Goal: Task Accomplishment & Management: Manage account settings

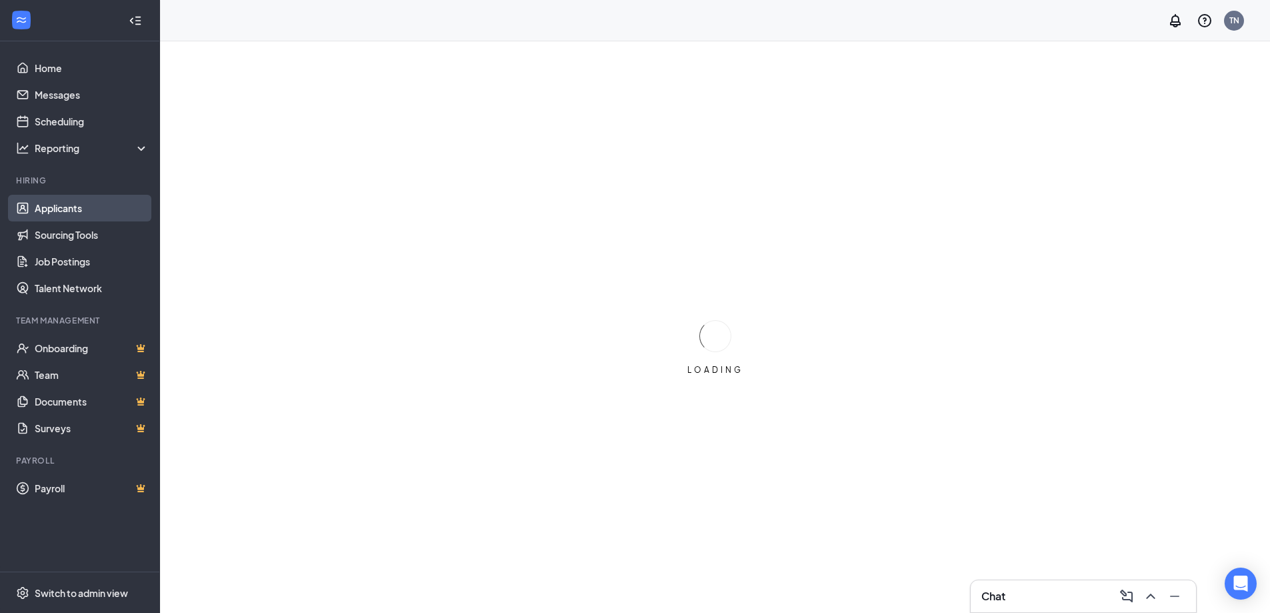
click at [59, 208] on link "Applicants" at bounding box center [92, 208] width 114 height 27
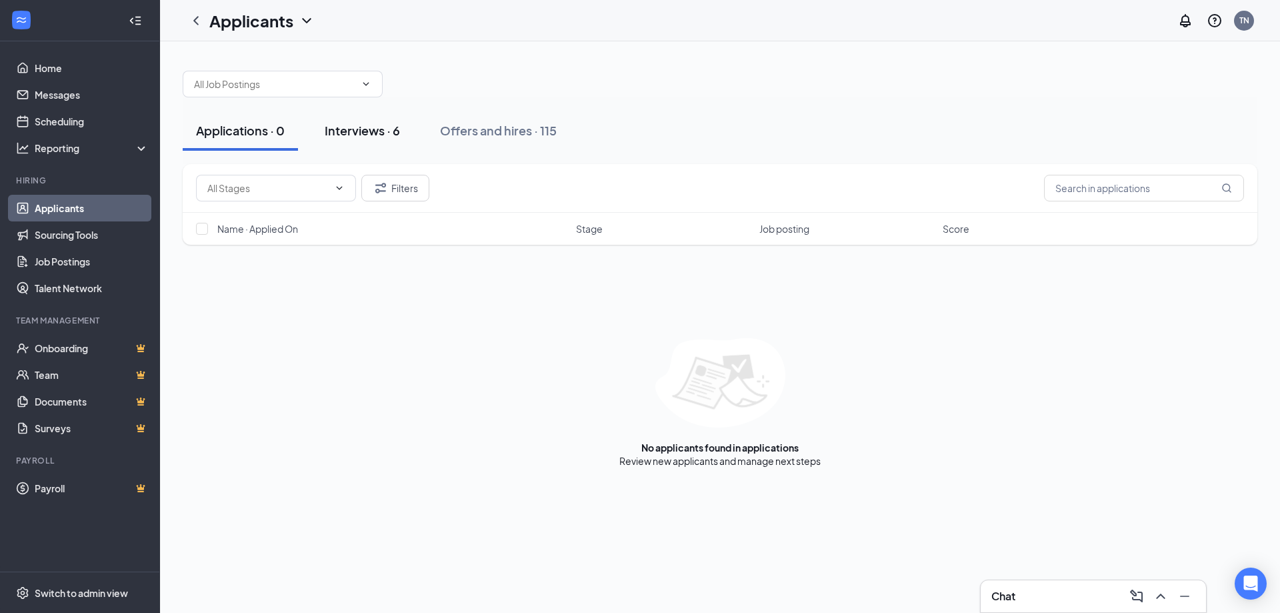
click at [373, 133] on div "Interviews · 6" at bounding box center [362, 130] width 75 height 17
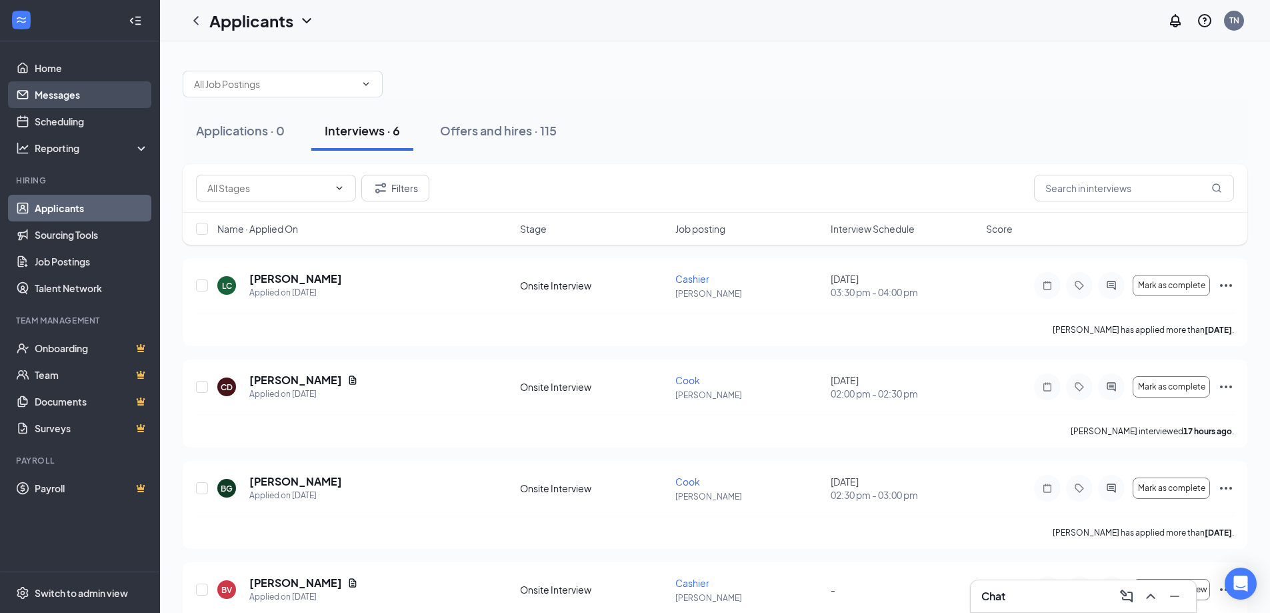
click at [68, 94] on link "Messages" at bounding box center [92, 94] width 114 height 27
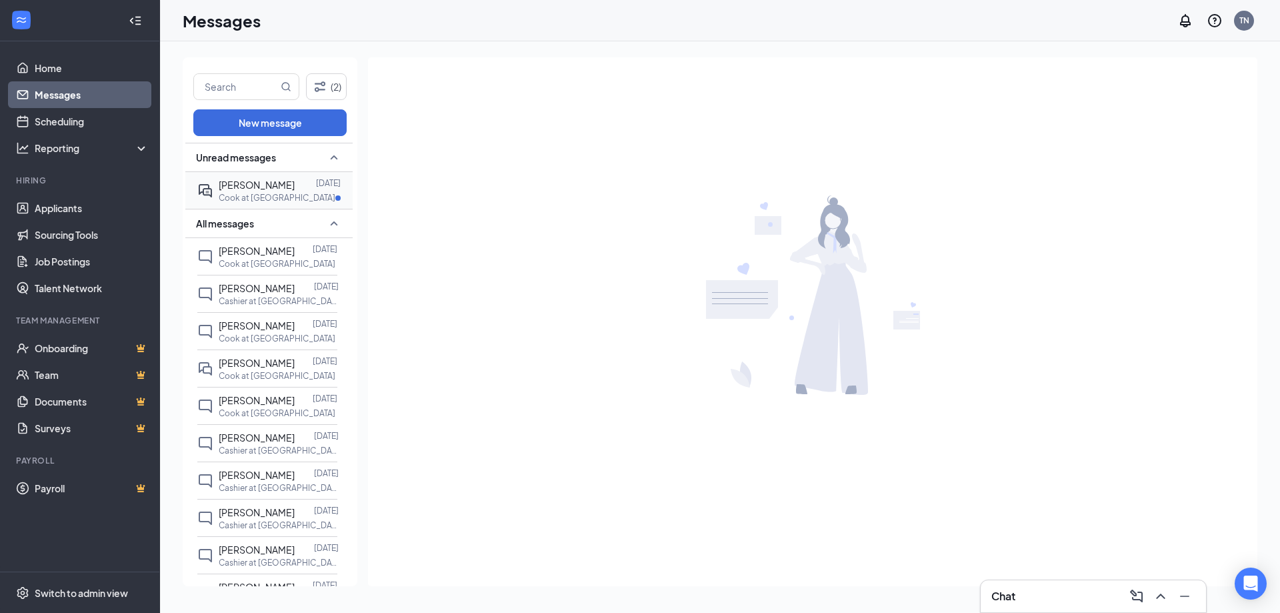
click at [245, 193] on p "Cook at [GEOGRAPHIC_DATA]" at bounding box center [277, 197] width 117 height 11
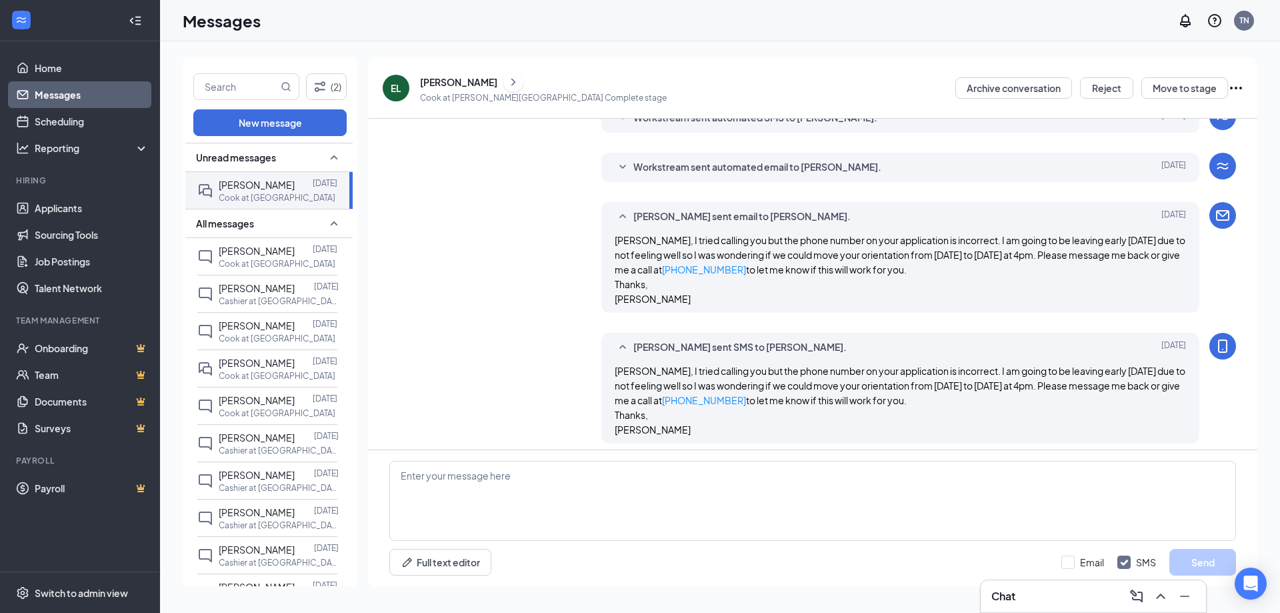
scroll to position [267, 0]
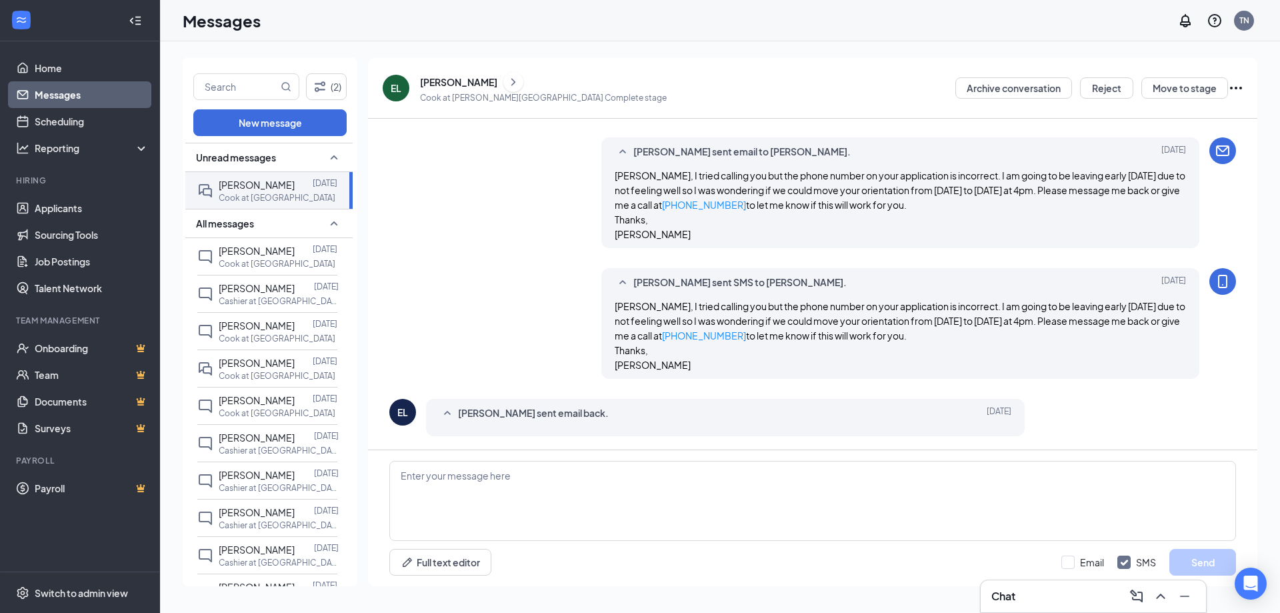
click at [446, 411] on icon "SmallChevronUp" at bounding box center [447, 413] width 16 height 16
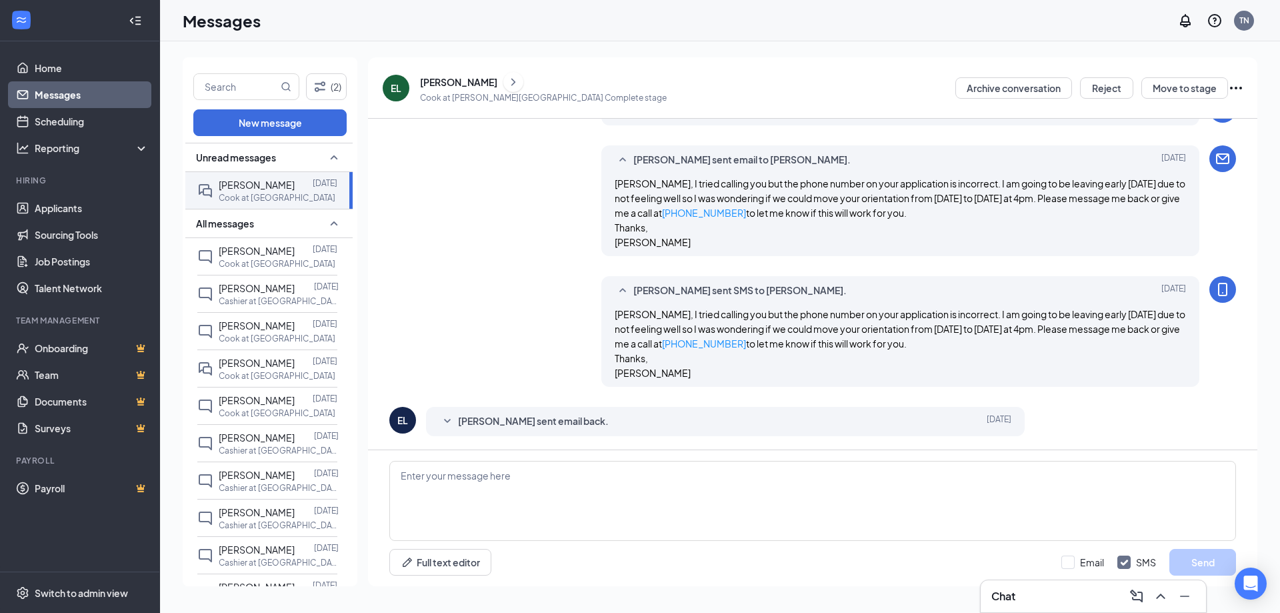
click at [447, 423] on icon "SmallChevronDown" at bounding box center [447, 421] width 16 height 16
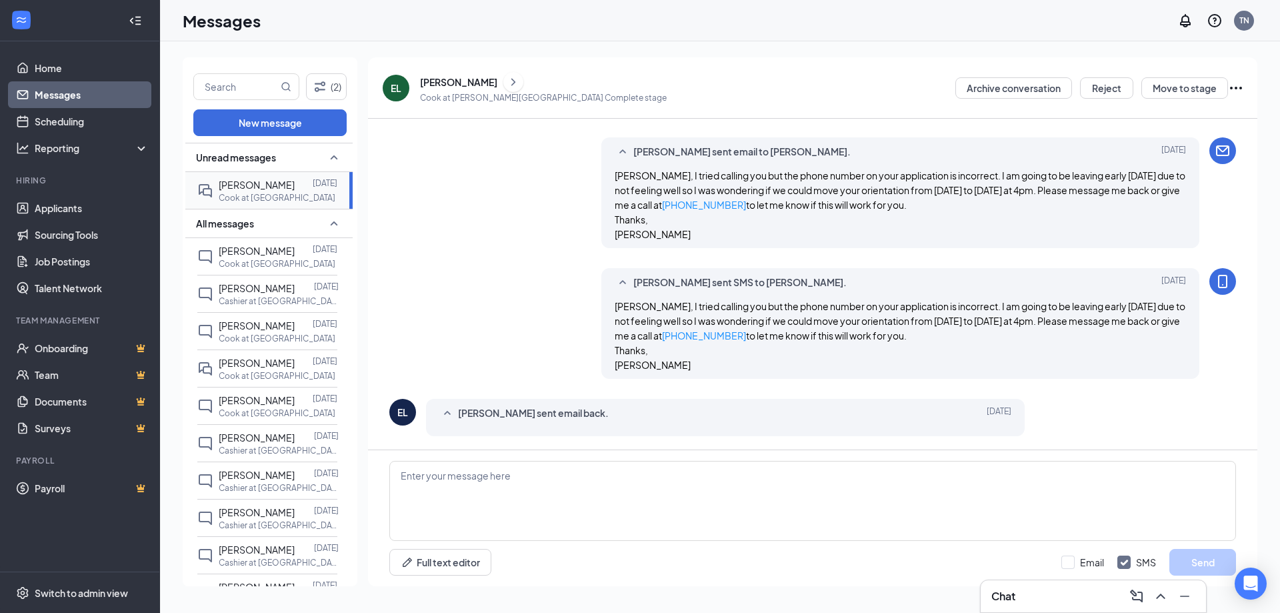
click at [265, 197] on p "Cook at [GEOGRAPHIC_DATA]" at bounding box center [277, 197] width 117 height 11
click at [264, 254] on span "[PERSON_NAME]" at bounding box center [257, 251] width 76 height 12
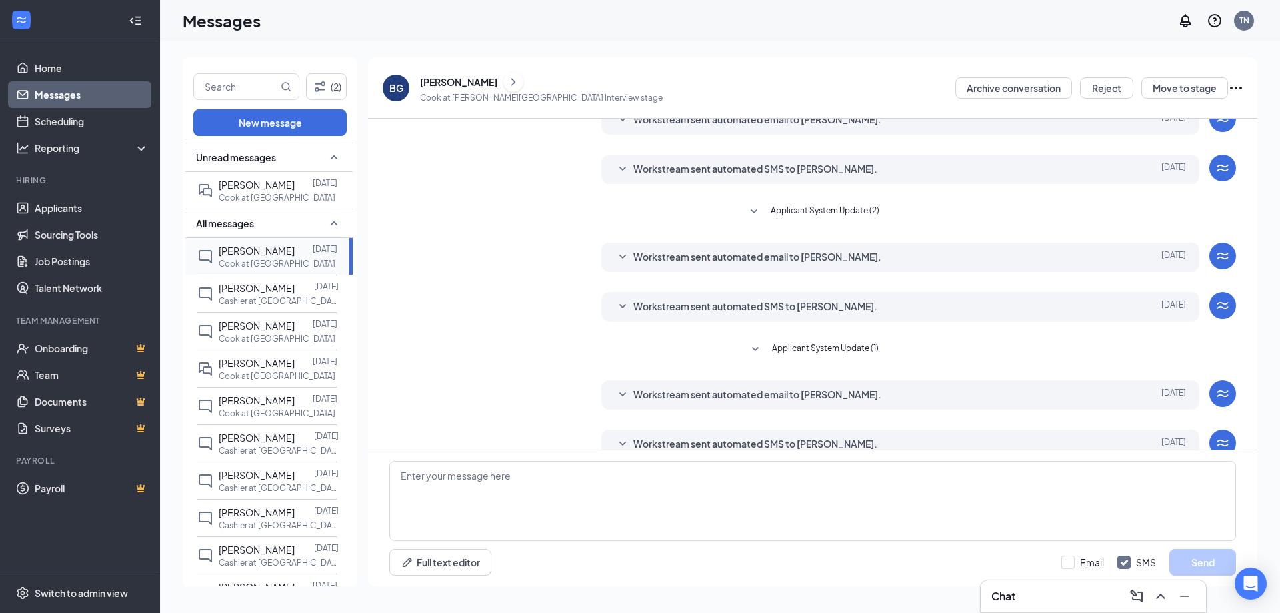
scroll to position [81, 0]
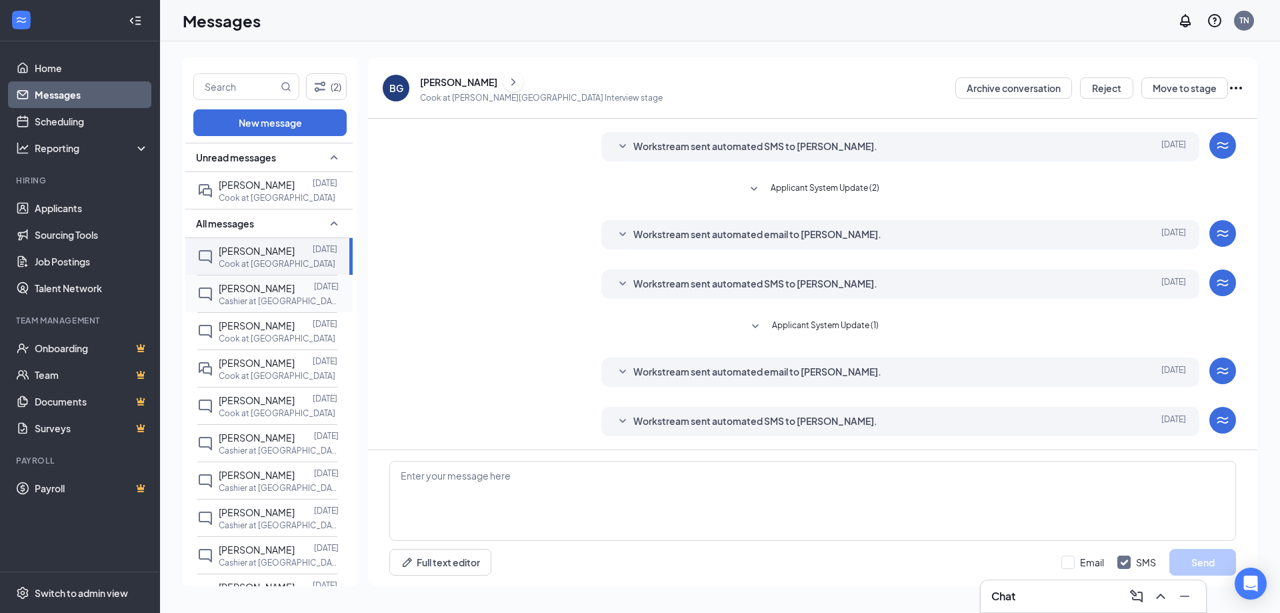
click at [265, 292] on span "[PERSON_NAME]" at bounding box center [257, 288] width 76 height 12
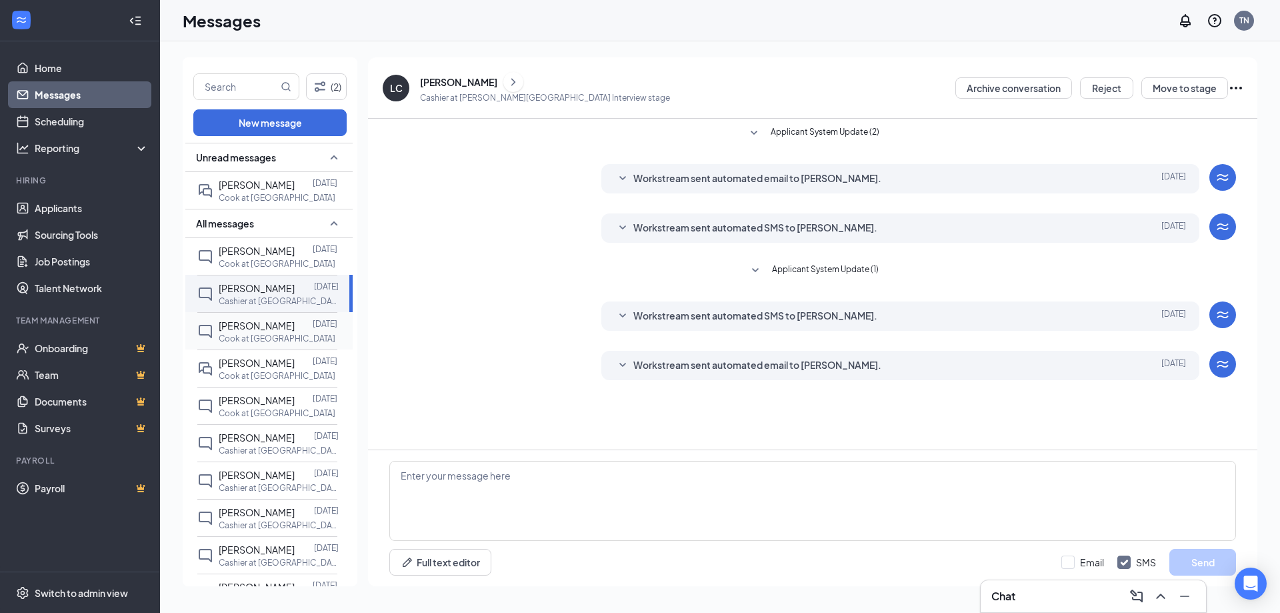
click at [266, 335] on p "Cook at [GEOGRAPHIC_DATA]" at bounding box center [277, 338] width 117 height 11
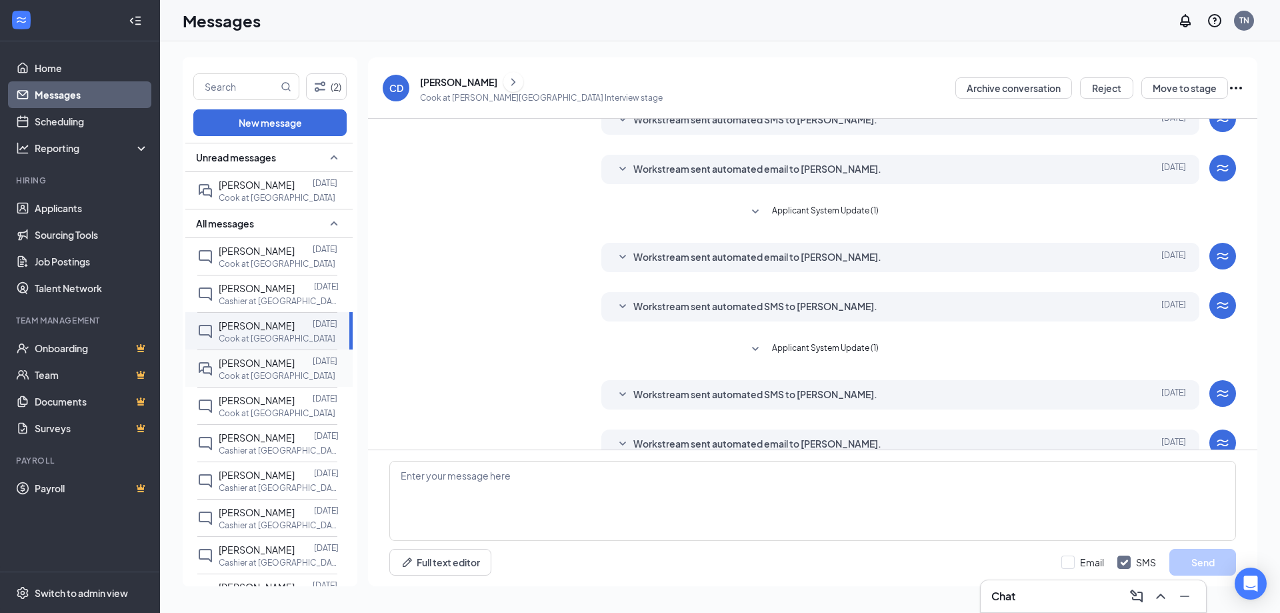
scroll to position [81, 0]
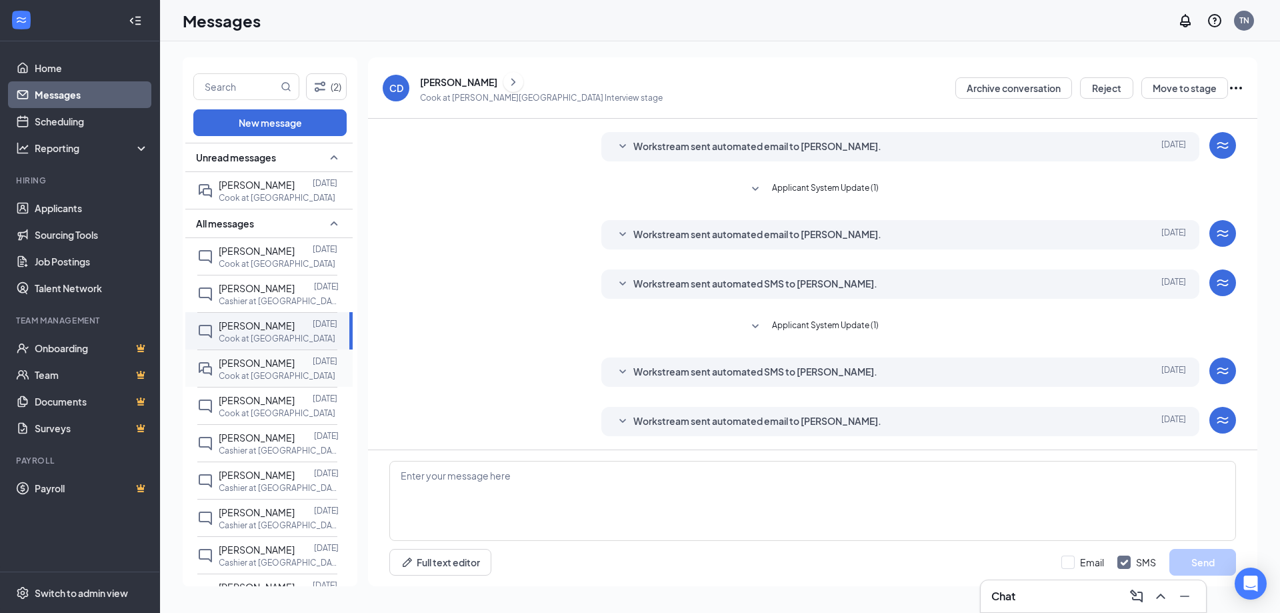
click at [263, 369] on div "[PERSON_NAME]" at bounding box center [257, 362] width 76 height 15
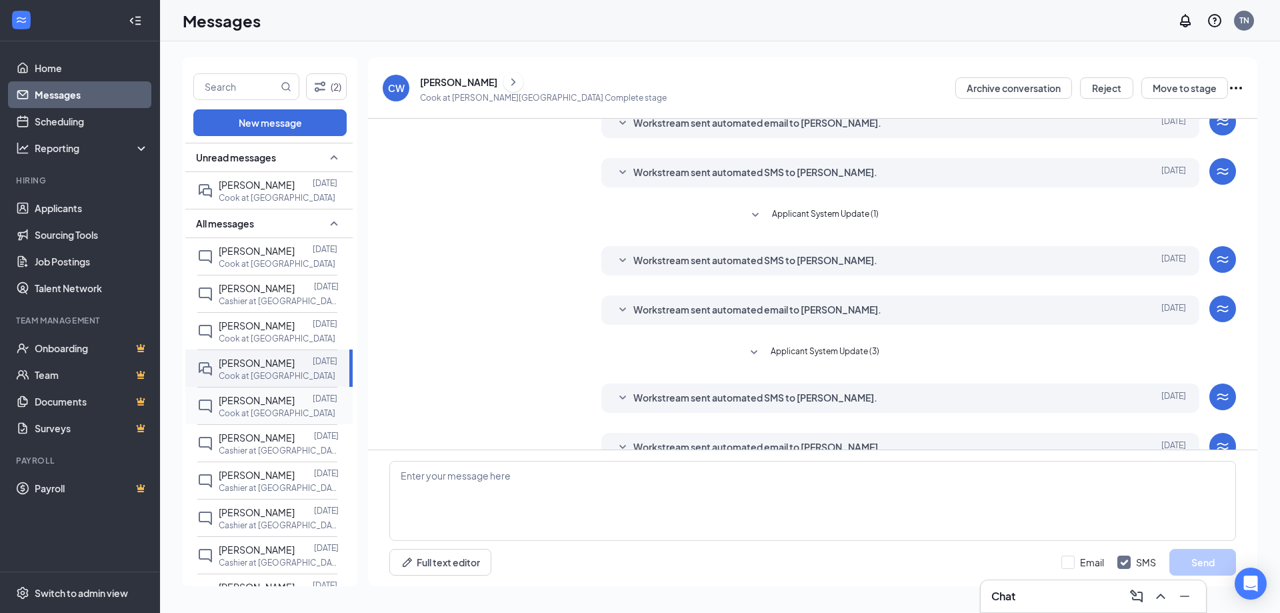
scroll to position [85, 0]
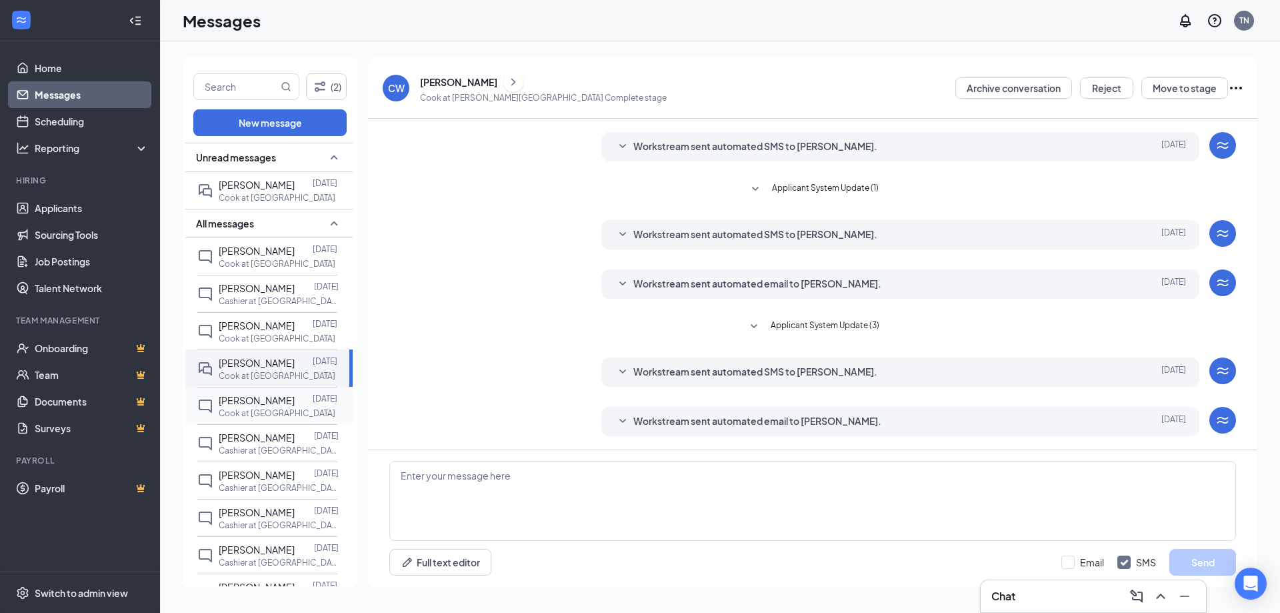
click at [257, 407] on div "[PERSON_NAME]" at bounding box center [257, 400] width 76 height 15
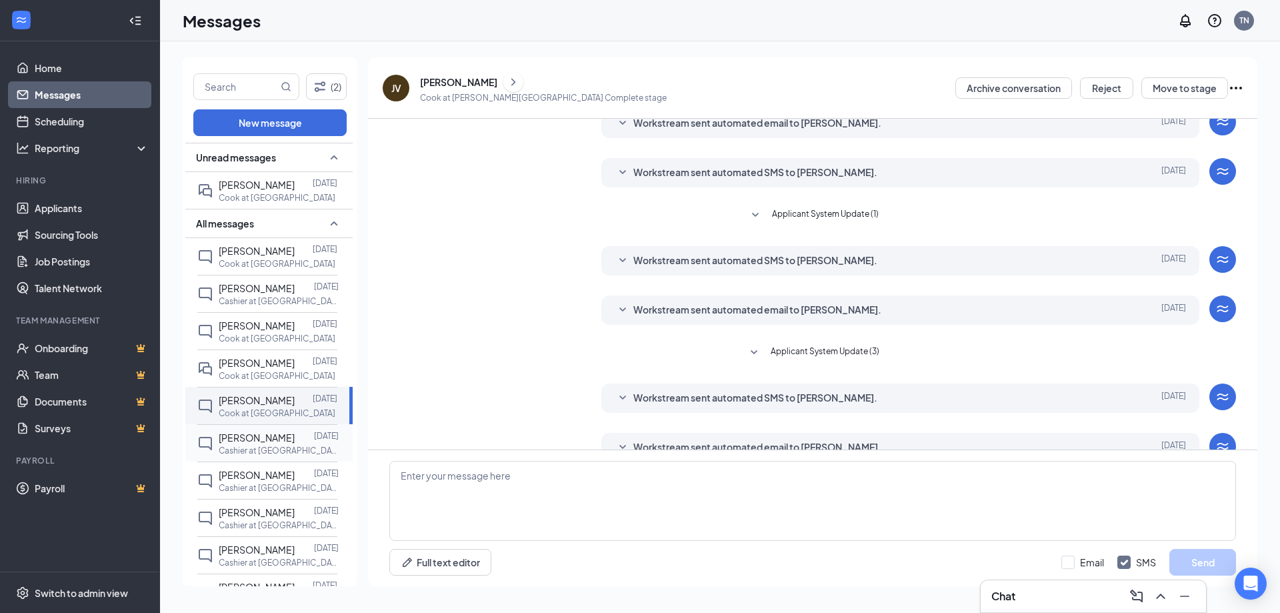
scroll to position [85, 0]
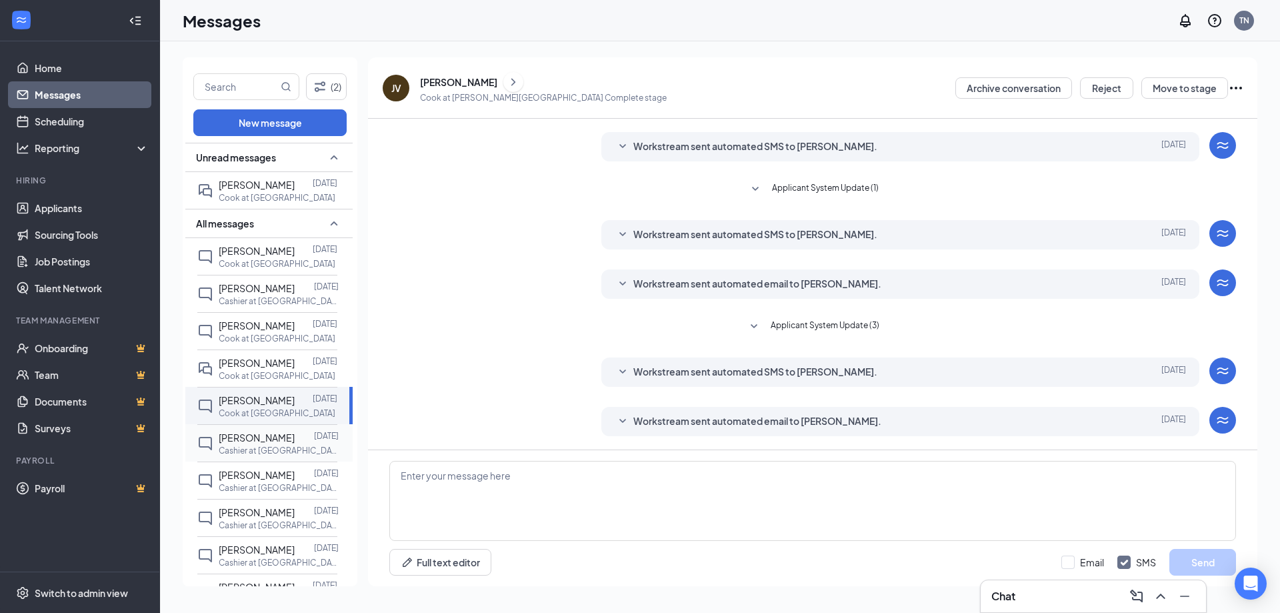
click at [255, 445] on div "[PERSON_NAME]" at bounding box center [257, 437] width 76 height 15
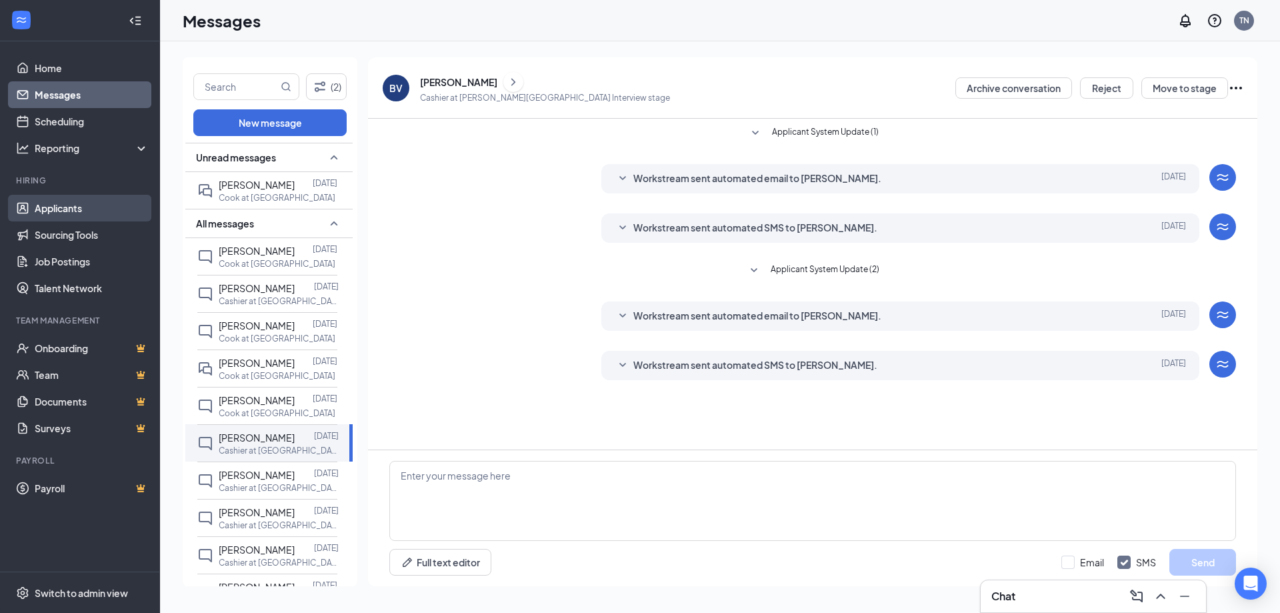
click at [76, 213] on link "Applicants" at bounding box center [92, 208] width 114 height 27
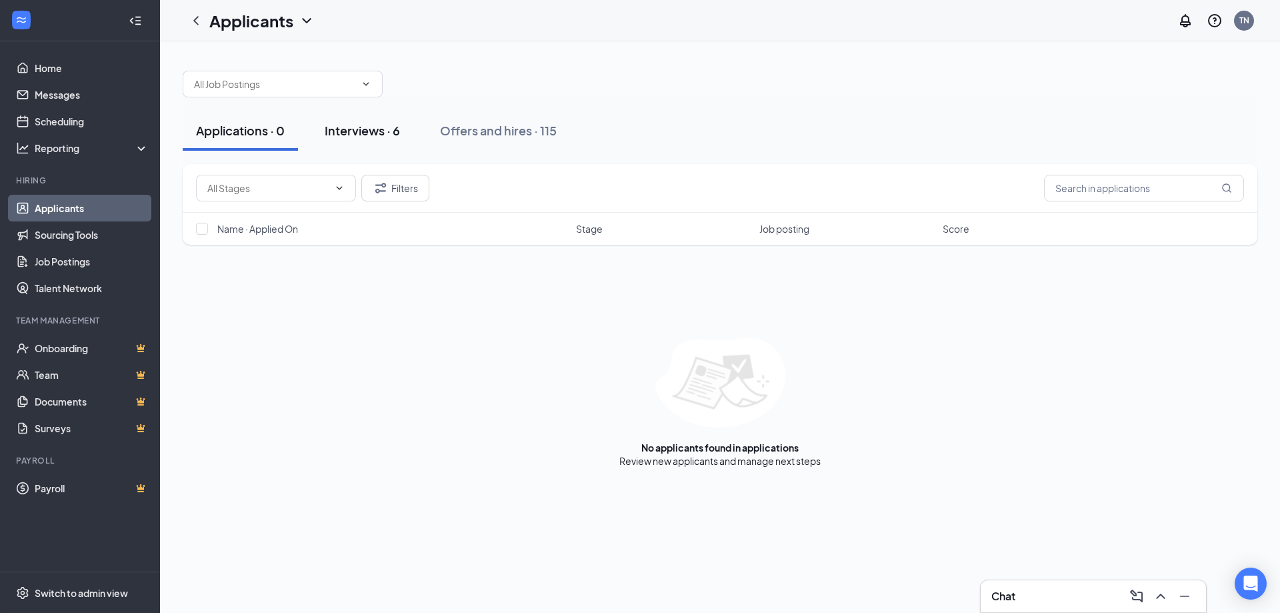
click at [360, 132] on div "Interviews · 6" at bounding box center [362, 130] width 75 height 17
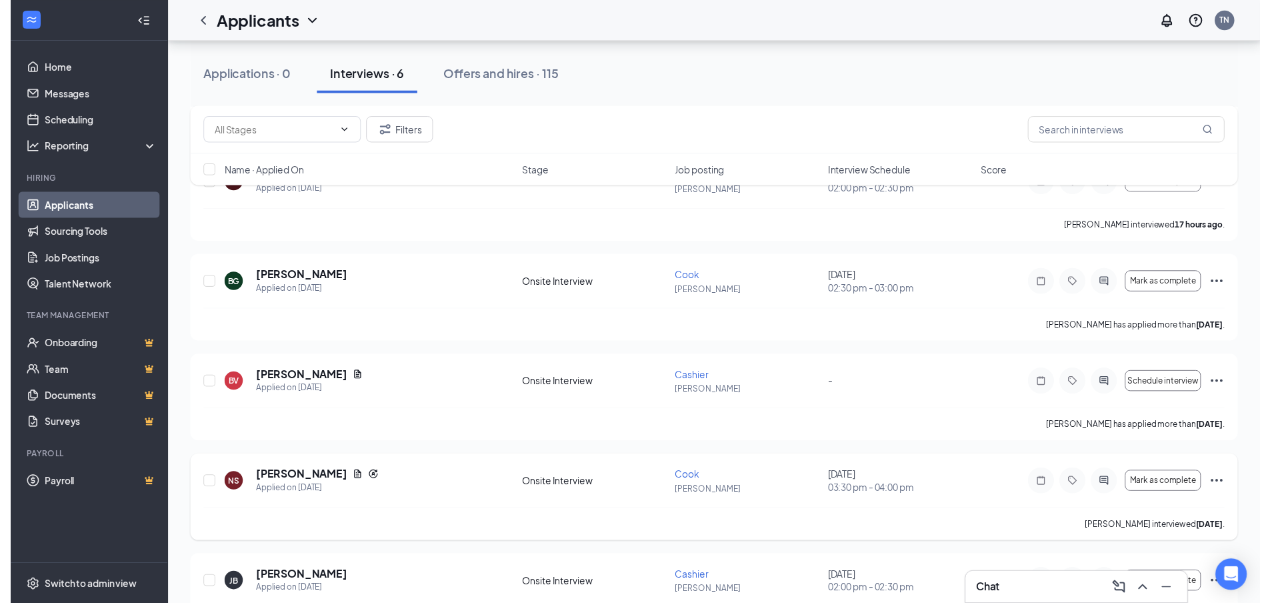
scroll to position [189, 0]
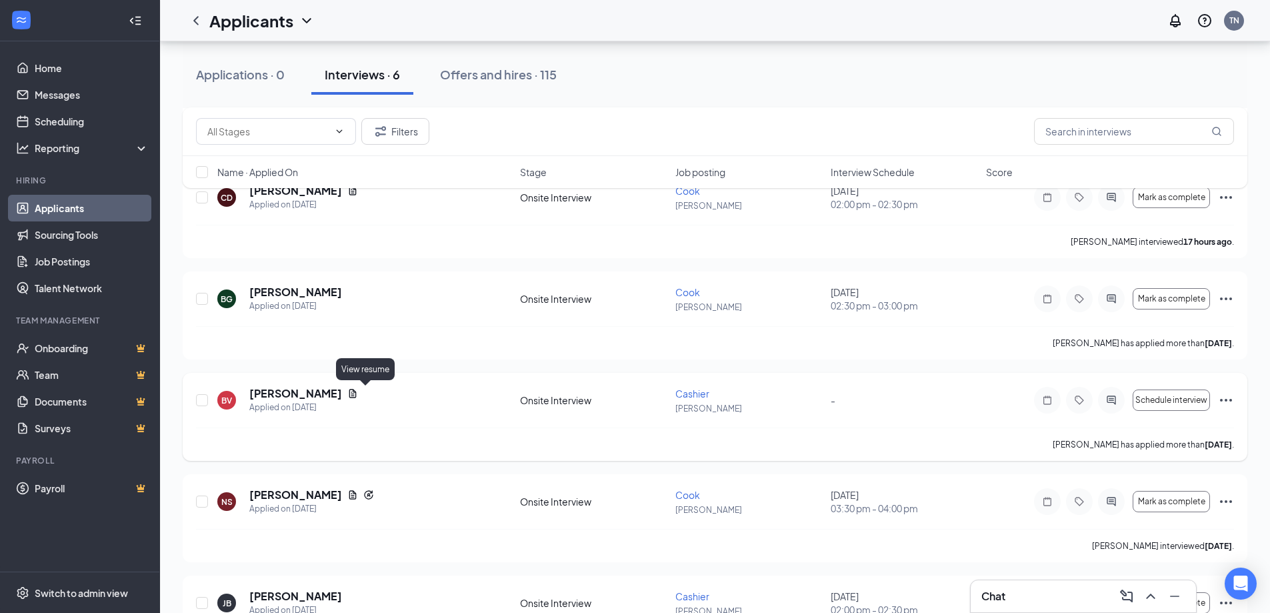
click at [358, 395] on icon "Document" at bounding box center [352, 393] width 11 height 11
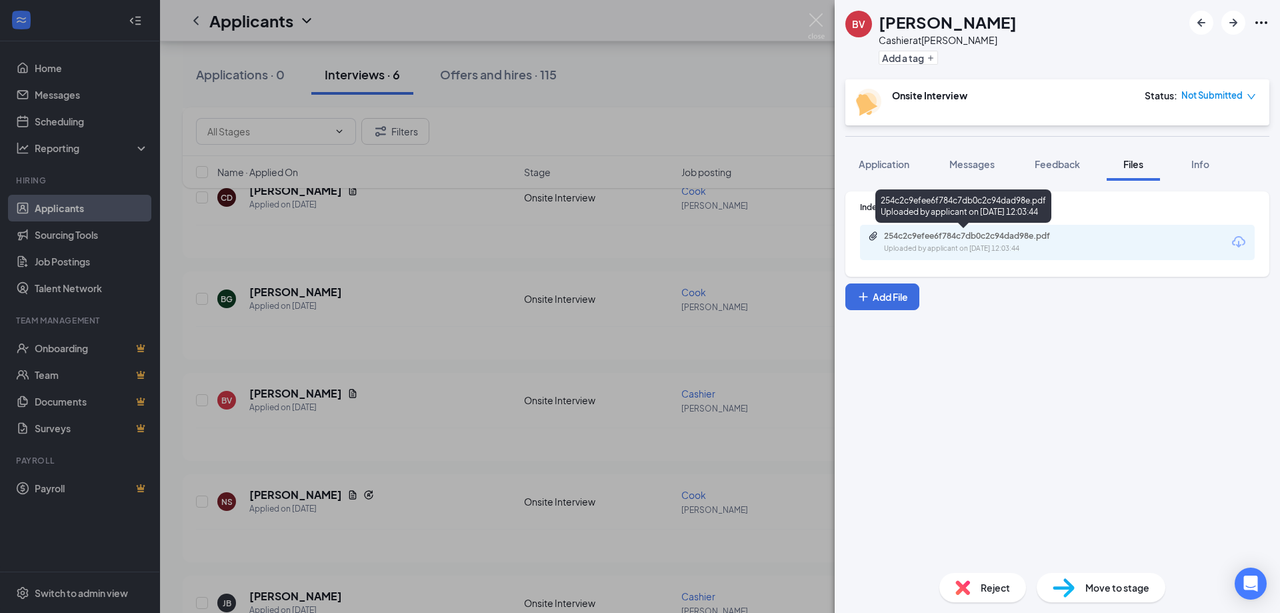
click at [962, 236] on div "254c2c9efee6f784c7db0c2c94dad98e.pdf" at bounding box center [977, 236] width 187 height 11
click at [419, 318] on div "BV [PERSON_NAME] Cashier at [PERSON_NAME] Add a tag Onsite Interview Status : N…" at bounding box center [640, 306] width 1280 height 613
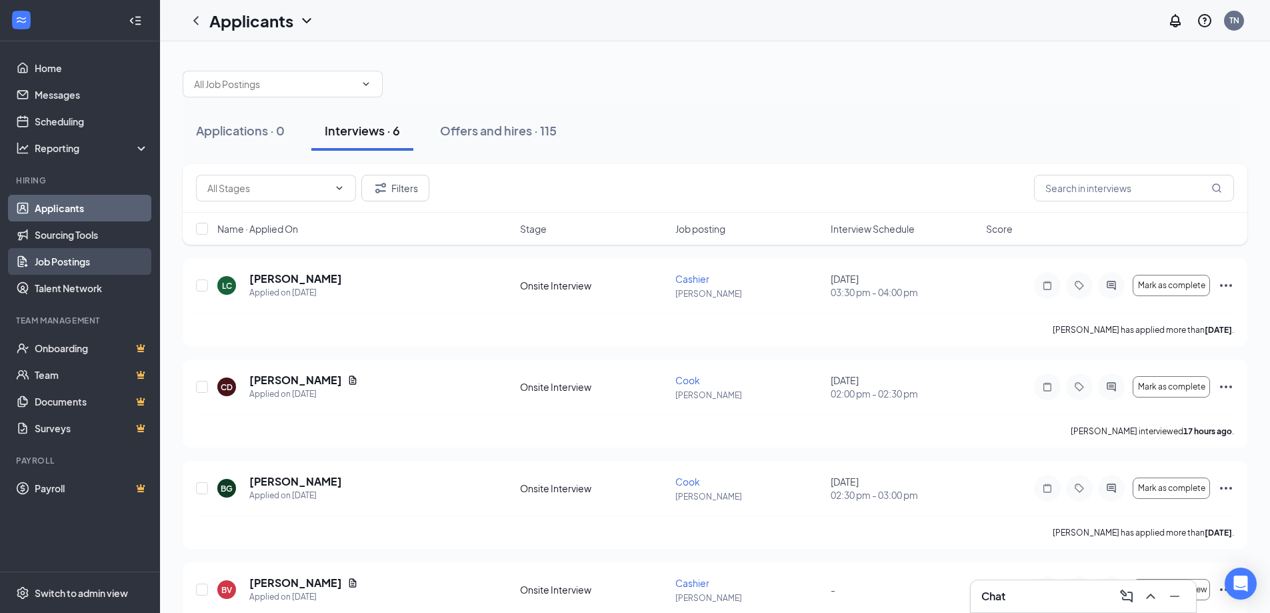
click at [78, 263] on link "Job Postings" at bounding box center [92, 261] width 114 height 27
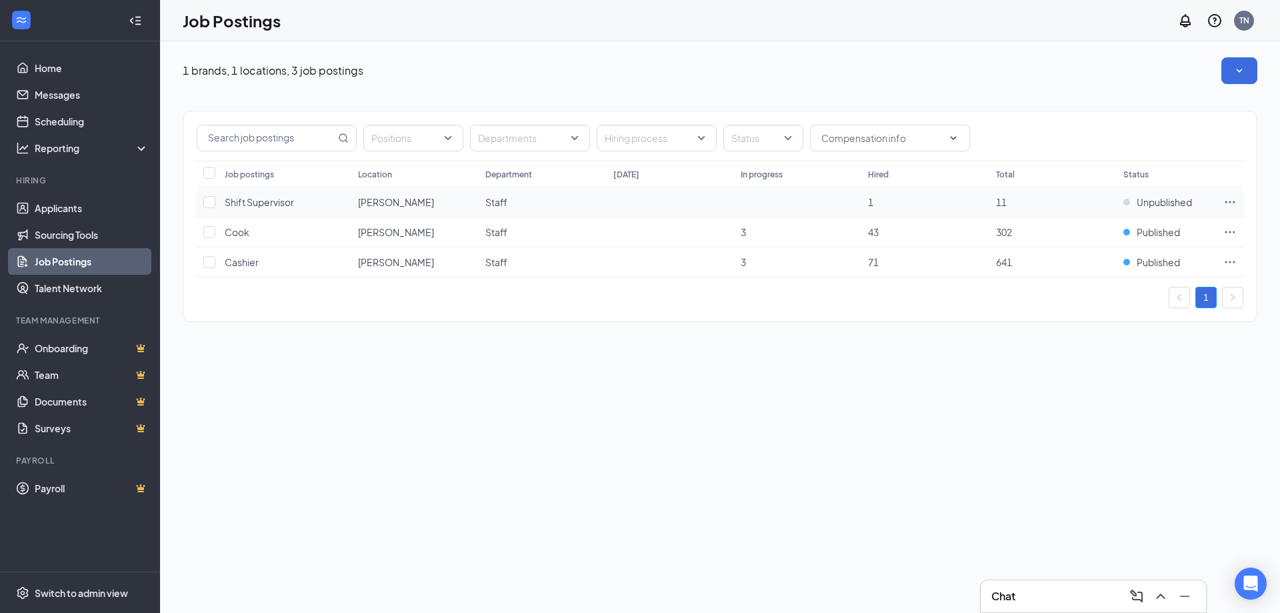
click at [1233, 202] on icon "Ellipses" at bounding box center [1230, 202] width 10 height 2
click at [897, 343] on div "1 brands, 1 locations, 3 job postings Positions Departments Hiring process Stat…" at bounding box center [720, 196] width 1120 height 310
click at [52, 67] on link "Home" at bounding box center [92, 68] width 114 height 27
